Goal: Navigation & Orientation: Find specific page/section

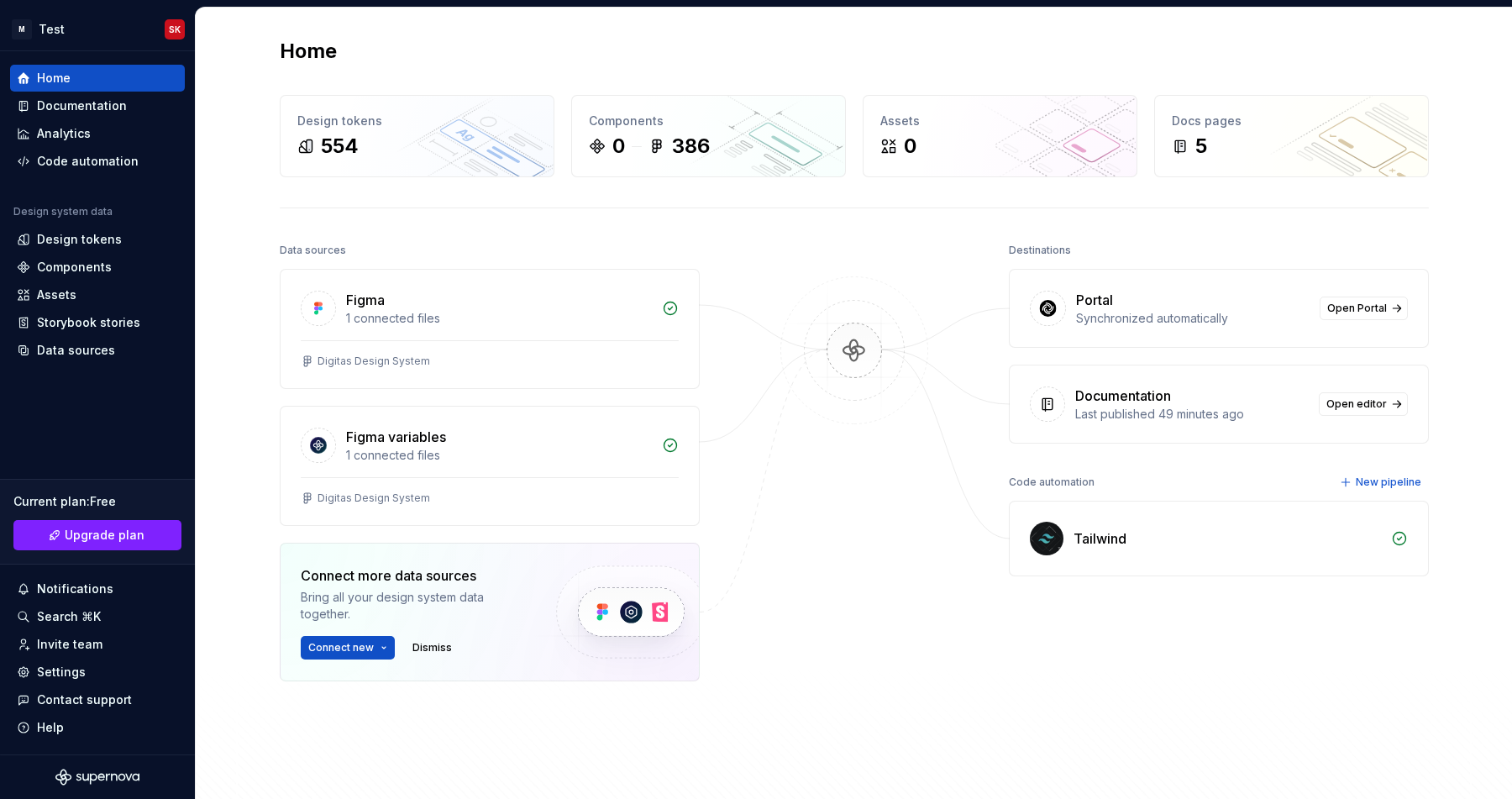
click at [935, 560] on div at bounding box center [854, 502] width 168 height 527
click at [1190, 545] on div "Tailwind" at bounding box center [1227, 538] width 308 height 21
click at [1353, 310] on span "Open Portal" at bounding box center [1356, 308] width 60 height 13
